Goal: Task Accomplishment & Management: Use online tool/utility

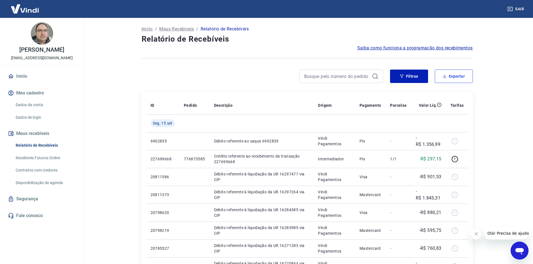
click at [453, 74] on button "Exportar" at bounding box center [454, 76] width 38 height 13
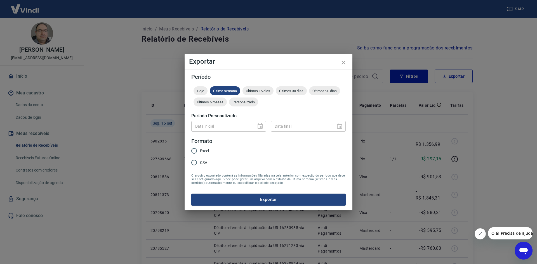
click at [200, 153] on span "Excel" at bounding box center [204, 151] width 9 height 6
click at [200, 153] on input "Excel" at bounding box center [194, 151] width 12 height 12
radio input "true"
click at [262, 124] on div "Data inicial" at bounding box center [228, 126] width 75 height 10
click at [261, 125] on div "Data inicial" at bounding box center [228, 126] width 75 height 10
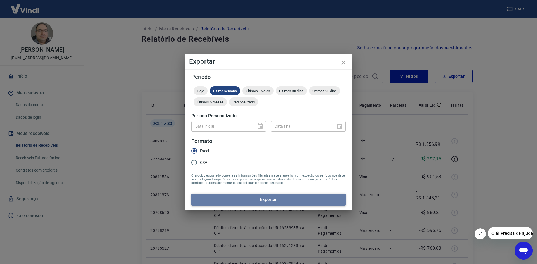
click at [262, 200] on button "Exportar" at bounding box center [268, 200] width 154 height 12
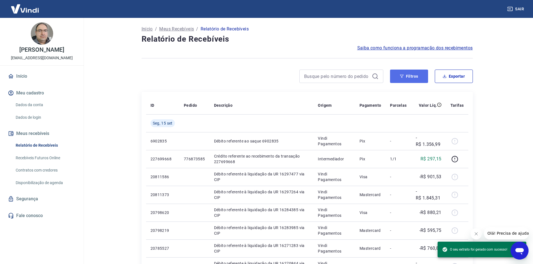
click at [407, 80] on button "Filtros" at bounding box center [409, 76] width 38 height 13
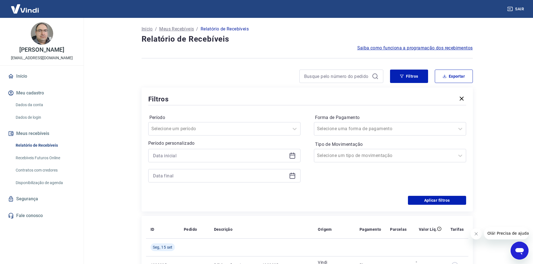
click at [290, 158] on icon at bounding box center [293, 156] width 6 height 6
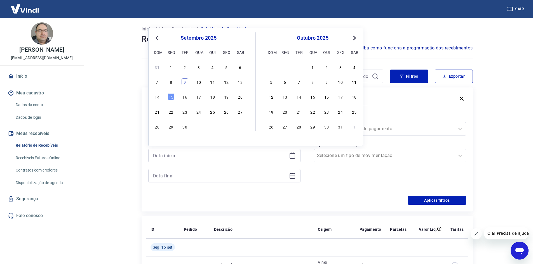
click at [186, 81] on div "9" at bounding box center [185, 82] width 7 height 7
type input "09/09/2025"
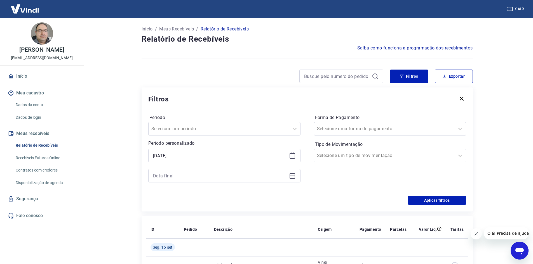
click at [293, 175] on icon at bounding box center [292, 176] width 7 height 7
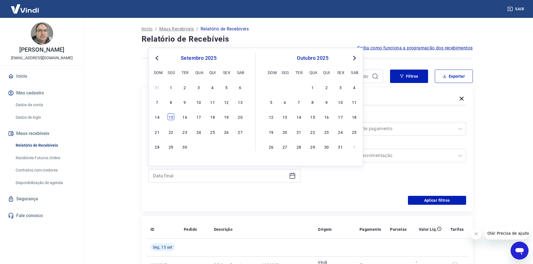
click at [171, 116] on div "15" at bounding box center [171, 117] width 7 height 7
type input "15/09/2025"
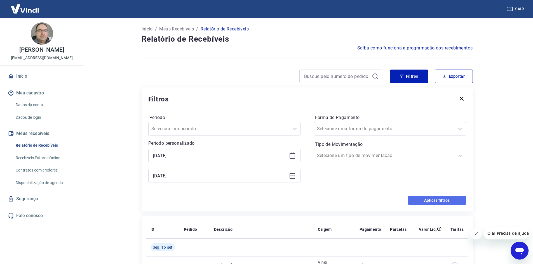
click at [426, 202] on button "Aplicar filtros" at bounding box center [437, 200] width 58 height 9
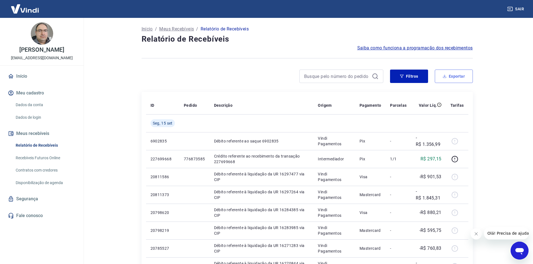
click at [459, 79] on button "Exportar" at bounding box center [454, 76] width 38 height 13
type input "09/09/2025"
type input "15/09/2025"
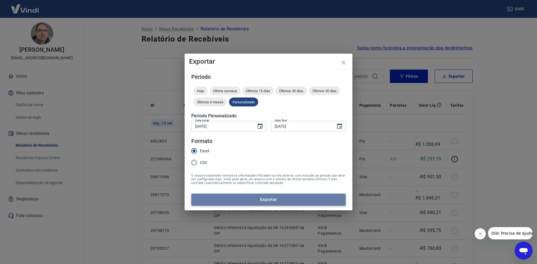
click at [277, 199] on button "Exportar" at bounding box center [268, 200] width 154 height 12
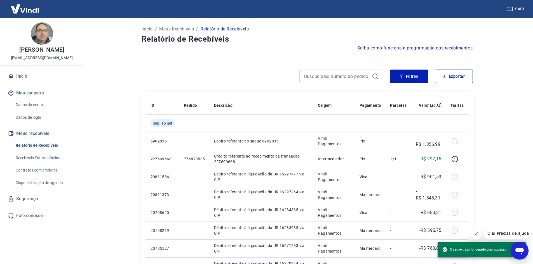
click at [519, 9] on button "Sair" at bounding box center [516, 9] width 20 height 10
